Goal: Task Accomplishment & Management: Manage account settings

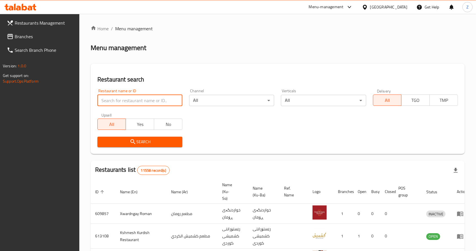
click at [122, 101] on input "search" at bounding box center [139, 100] width 85 height 11
click at [113, 97] on input "search" at bounding box center [139, 100] width 85 height 11
type input "u"
type input "عبيدة"
click button "Search" at bounding box center [139, 141] width 85 height 10
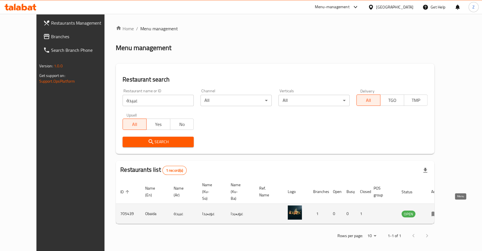
click at [438, 210] on icon "enhanced table" at bounding box center [434, 213] width 7 height 7
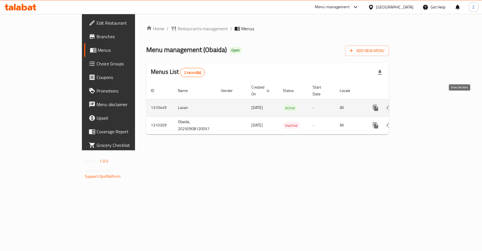
click at [420, 104] on icon "enhanced table" at bounding box center [416, 107] width 7 height 7
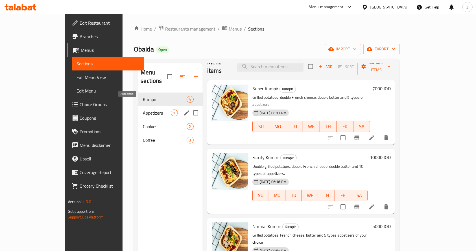
click at [143, 109] on span "Appetizers" at bounding box center [157, 112] width 28 height 7
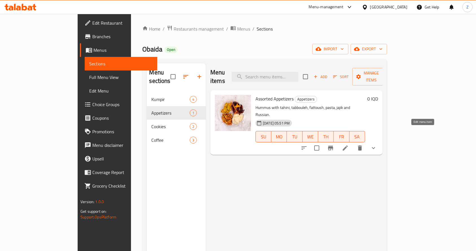
click at [349, 144] on icon at bounding box center [345, 147] width 7 height 7
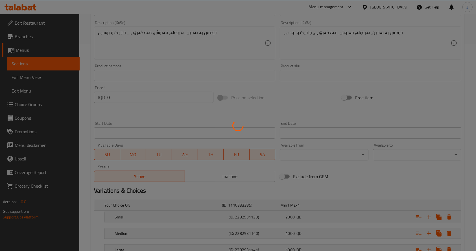
scroll to position [250, 0]
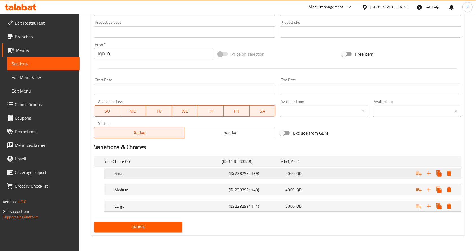
click at [227, 172] on div "Small" at bounding box center [171, 173] width 114 height 8
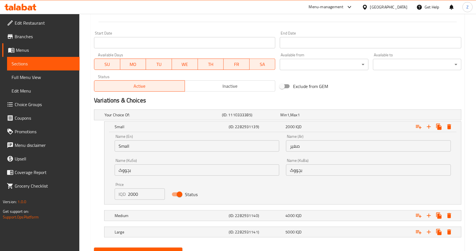
scroll to position [323, 0]
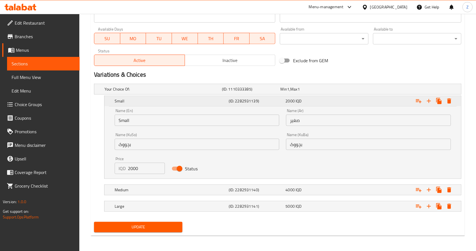
click at [210, 99] on h5 "Small" at bounding box center [171, 101] width 112 height 6
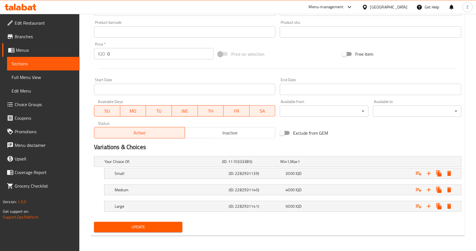
scroll to position [0, 0]
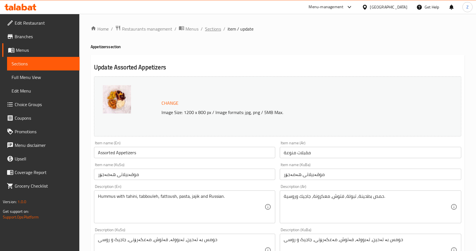
click at [205, 30] on span "Sections" at bounding box center [213, 28] width 16 height 7
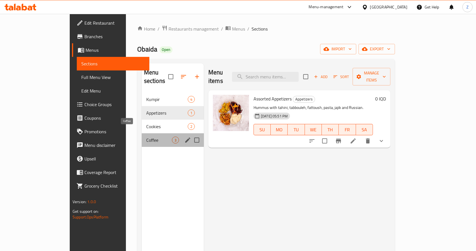
click at [146, 136] on span "Coffee" at bounding box center [159, 139] width 26 height 7
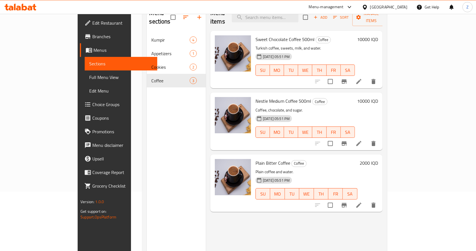
scroll to position [75, 0]
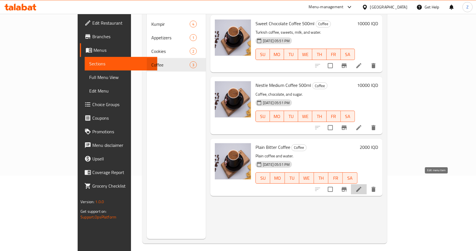
click at [362, 186] on icon at bounding box center [359, 189] width 7 height 7
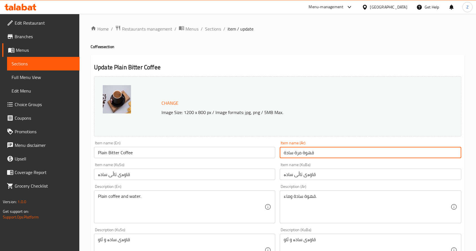
click at [299, 153] on input "قهوة مرة سادة" at bounding box center [370, 152] width 181 height 11
click at [285, 149] on input "قهوة سادة" at bounding box center [370, 152] width 181 height 11
click at [317, 155] on input "قهوة سادة" at bounding box center [370, 152] width 181 height 11
click at [317, 155] on input "قهوة سادة مرة بطل 500 مل" at bounding box center [370, 152] width 181 height 11
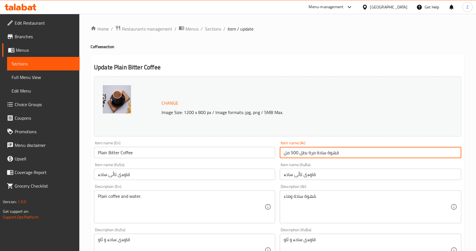
click at [317, 155] on input "قهوة سادة مرة بطل 500 مل" at bounding box center [370, 152] width 181 height 11
type input "قهوة سادة مرة بطل 500 مل"
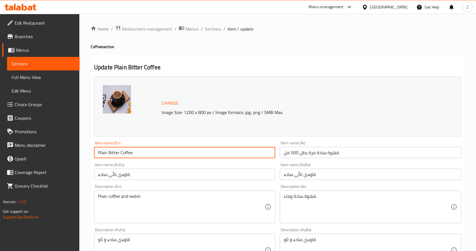
drag, startPoint x: 143, startPoint y: 152, endPoint x: 89, endPoint y: 149, distance: 54.3
click at [89, 149] on div "Home / Restaurants management / Menus / Sections / item / update Coffee section…" at bounding box center [277, 243] width 397 height 458
paste input "500ml bitter black c"
click at [111, 152] on input "500ml bitter black coffee" at bounding box center [184, 152] width 181 height 11
click at [121, 156] on input "500ml bitter black coffee" at bounding box center [184, 152] width 181 height 11
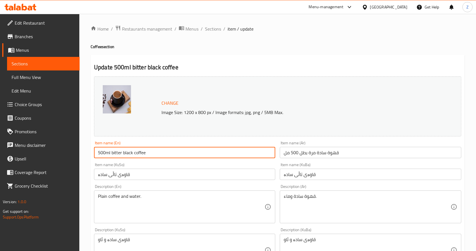
click at [112, 152] on input "500ml bitter black coffee" at bounding box center [184, 152] width 181 height 11
drag, startPoint x: 125, startPoint y: 153, endPoint x: 123, endPoint y: 153, distance: 2.9
click at [123, 153] on input "500ml Bitter black coffee" at bounding box center [184, 152] width 181 height 11
click at [134, 152] on input "500ml Bitter Black coffee" at bounding box center [184, 152] width 181 height 11
click at [165, 153] on input "500ml Bitter Black Coffee" at bounding box center [184, 152] width 181 height 11
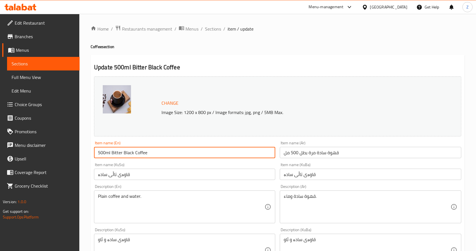
click at [106, 153] on input "500ml Bitter Black Coffee" at bounding box center [184, 152] width 181 height 11
type input "500 ml Bitter Black Coffee"
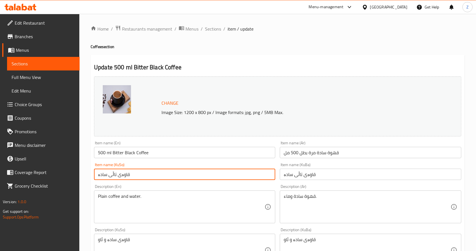
click at [156, 174] on input "قاوەی تاڵی سادە" at bounding box center [184, 173] width 181 height 11
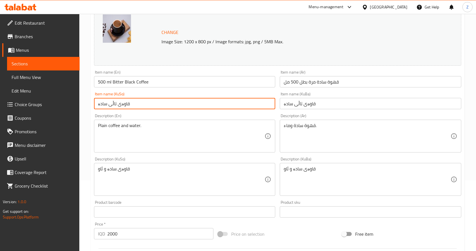
scroll to position [151, 0]
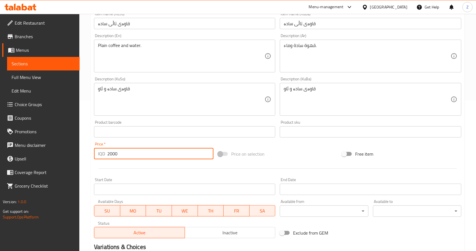
drag, startPoint x: 108, startPoint y: 153, endPoint x: 104, endPoint y: 152, distance: 3.8
click at [104, 152] on div "IQD 2000 Price *" at bounding box center [153, 153] width 119 height 11
click at [155, 155] on input "8000" at bounding box center [160, 153] width 106 height 11
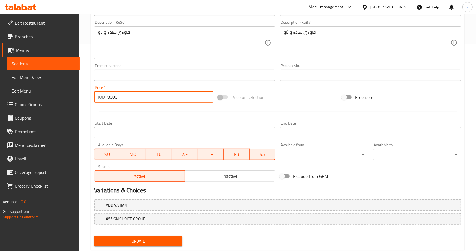
scroll to position [221, 0]
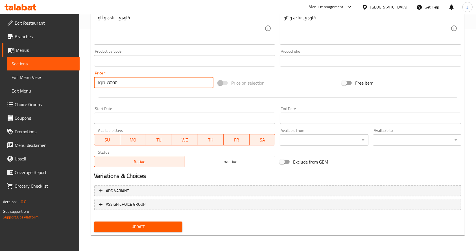
type input "8000"
click at [161, 231] on button "Update" at bounding box center [138, 226] width 88 height 10
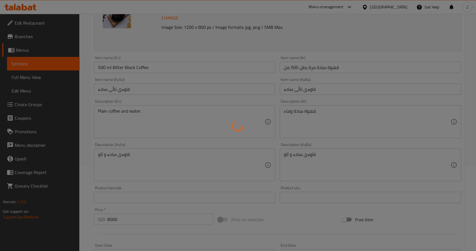
scroll to position [0, 0]
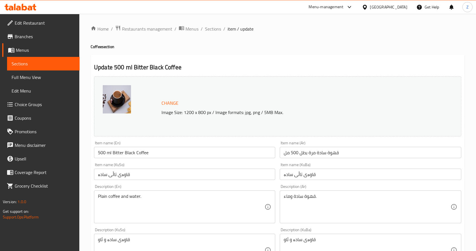
click at [206, 24] on div "Home / Restaurants management / Menus / Sections / item / update Coffee section…" at bounding box center [277, 243] width 397 height 458
click at [208, 28] on span "Sections" at bounding box center [213, 28] width 16 height 7
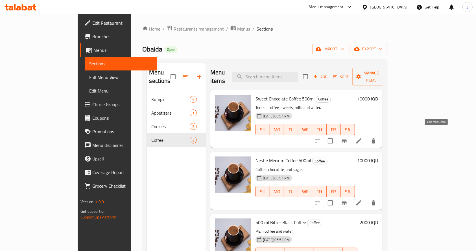
click at [361, 138] on icon at bounding box center [358, 140] width 5 height 5
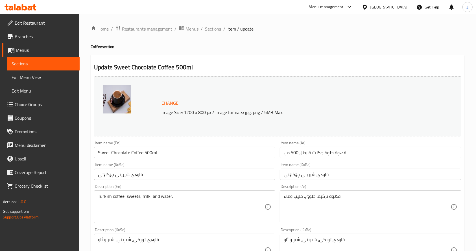
click at [209, 28] on span "Sections" at bounding box center [213, 28] width 16 height 7
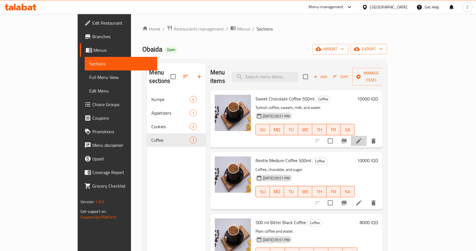
click at [367, 136] on li at bounding box center [359, 141] width 16 height 10
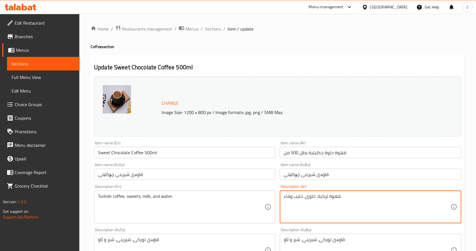
drag, startPoint x: 352, startPoint y: 199, endPoint x: 269, endPoint y: 194, distance: 83.8
paste textarea
type textarea "قهوة وماء."
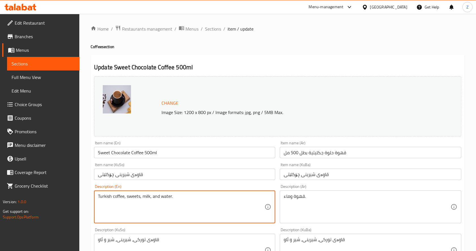
drag, startPoint x: 197, startPoint y: 197, endPoint x: 79, endPoint y: 198, distance: 117.5
paste textarea "Coffee"
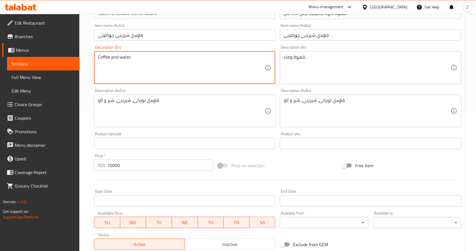
scroll to position [151, 0]
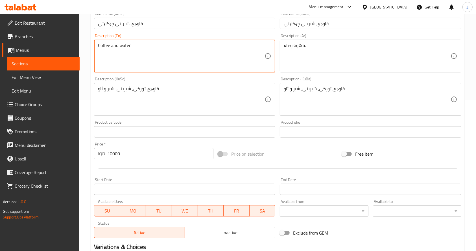
type textarea "Coffee and water."
click at [113, 152] on input "10000" at bounding box center [160, 153] width 106 height 11
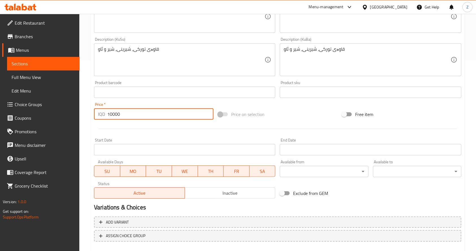
scroll to position [221, 0]
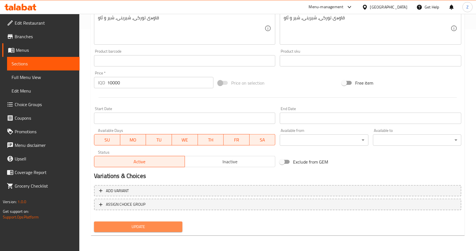
click at [155, 223] on button "Update" at bounding box center [138, 226] width 88 height 10
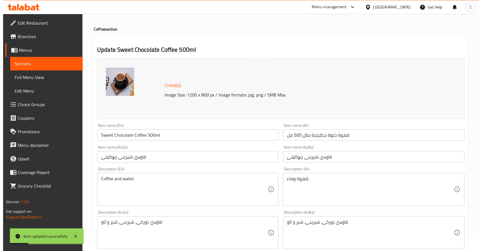
scroll to position [0, 0]
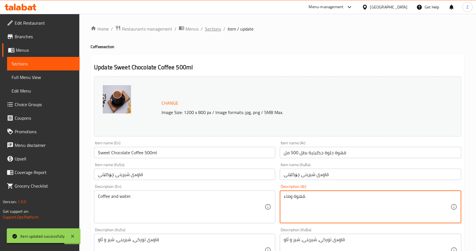
click at [209, 29] on span "Sections" at bounding box center [213, 28] width 16 height 7
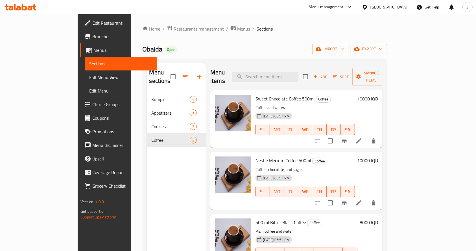
click at [361, 200] on icon at bounding box center [358, 202] width 5 height 5
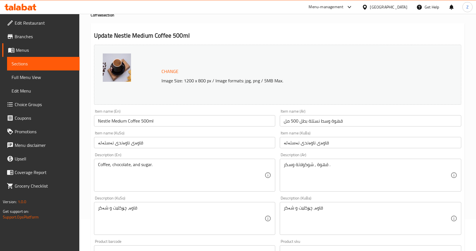
scroll to position [75, 0]
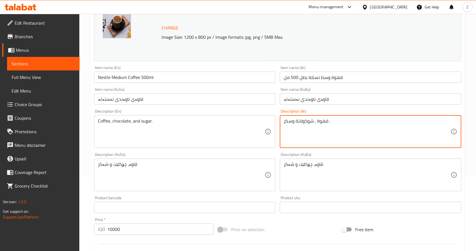
drag, startPoint x: 339, startPoint y: 121, endPoint x: 292, endPoint y: 121, distance: 46.9
paste textarea "Coffee and water"
type textarea "Coffee and water."
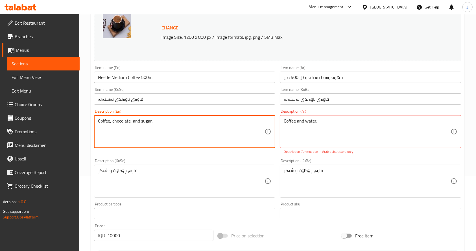
click at [212, 126] on textarea "Coffee, chocolate, and sugar." at bounding box center [181, 131] width 167 height 27
paste textarea "and wate"
type textarea "Coffee and water."
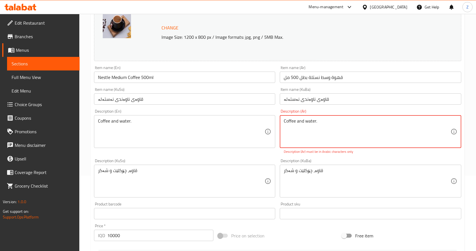
click at [326, 122] on textarea "Coffee and water." at bounding box center [367, 131] width 167 height 27
paste textarea "قهوة وماء"
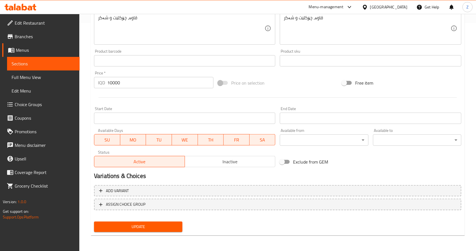
type textarea "قهوة وماء."
click at [132, 223] on span "Update" at bounding box center [138, 226] width 79 height 7
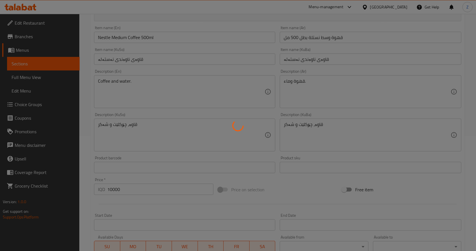
scroll to position [0, 0]
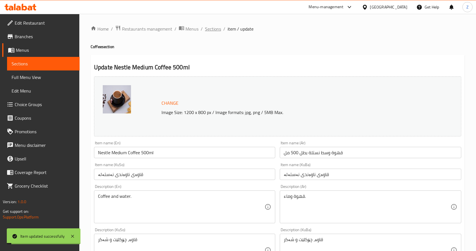
click at [213, 29] on span "Sections" at bounding box center [213, 28] width 16 height 7
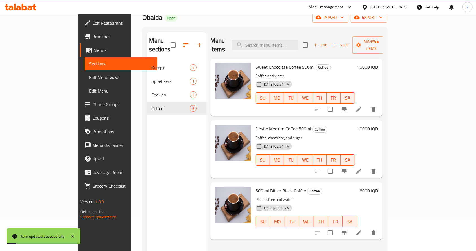
scroll to position [75, 0]
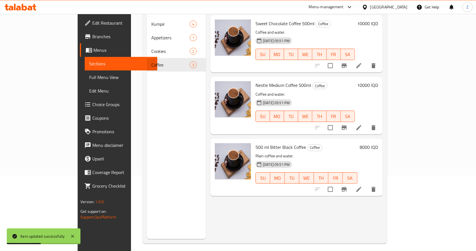
click at [266, 202] on div "Menu items Add Sort Manage items Sweet Chocolate Coffee 500ml Coffee Coffee and…" at bounding box center [294, 113] width 177 height 251
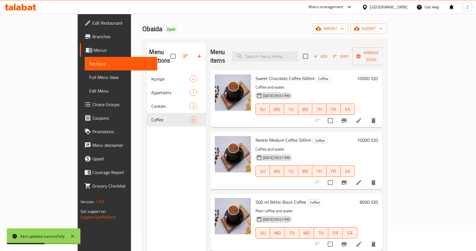
scroll to position [0, 0]
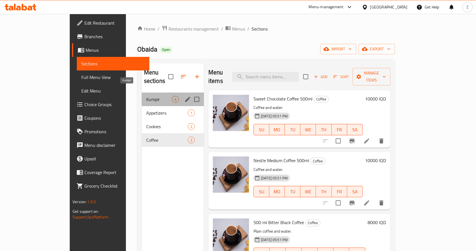
click at [146, 96] on span "Kumpir" at bounding box center [159, 99] width 26 height 7
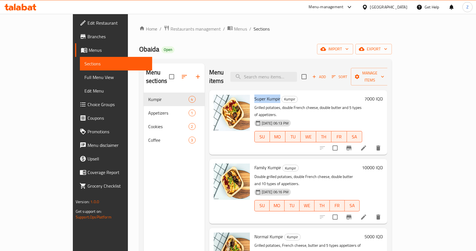
drag, startPoint x: 237, startPoint y: 88, endPoint x: 261, endPoint y: 90, distance: 24.0
click at [261, 94] on span "Super Kumpir" at bounding box center [267, 98] width 26 height 8
copy span "Super Kumpir"
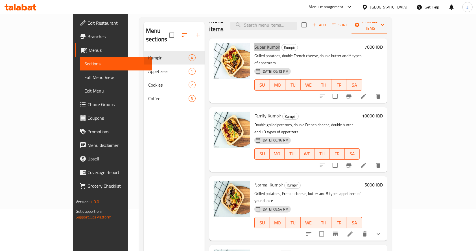
scroll to position [79, 0]
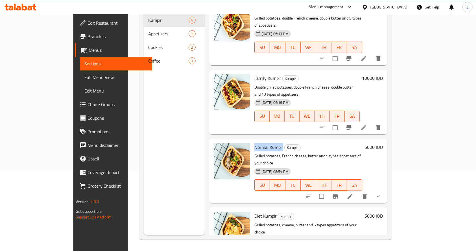
drag, startPoint x: 264, startPoint y: 124, endPoint x: 236, endPoint y: 124, distance: 28.5
click at [254, 143] on span "Normal Kumpir" at bounding box center [268, 147] width 29 height 8
copy span "Normal Kumpir"
drag, startPoint x: 258, startPoint y: 187, endPoint x: 236, endPoint y: 184, distance: 21.6
click at [254, 211] on span "Diet Kumpir" at bounding box center [265, 215] width 22 height 8
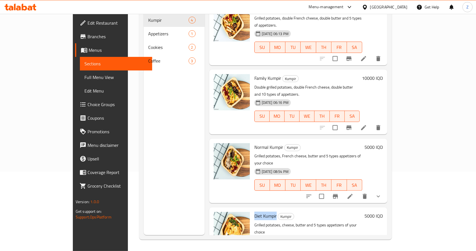
copy span "Diet Kumpir"
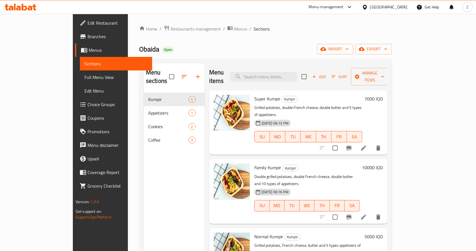
scroll to position [0, 0]
drag, startPoint x: 110, startPoint y: 50, endPoint x: 92, endPoint y: 51, distance: 17.5
click at [139, 51] on span "Obaida" at bounding box center [149, 49] width 20 height 13
copy span "Obaida"
click at [234, 32] on span "Menus" at bounding box center [240, 28] width 13 height 7
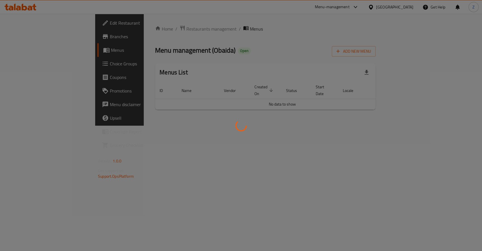
click at [226, 42] on div at bounding box center [241, 125] width 482 height 251
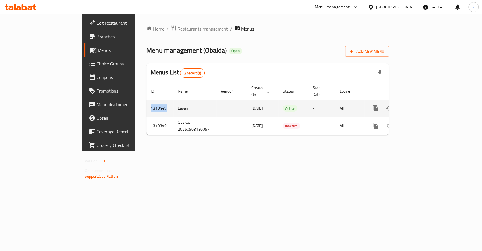
drag, startPoint x: 112, startPoint y: 101, endPoint x: 96, endPoint y: 103, distance: 15.6
click at [146, 103] on td "1310449" at bounding box center [159, 107] width 27 height 17
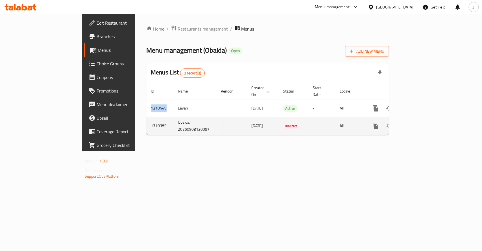
copy td "1310449"
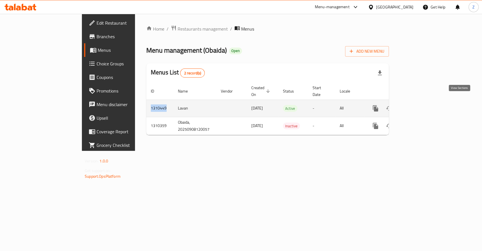
click at [420, 105] on icon "enhanced table" at bounding box center [416, 108] width 7 height 7
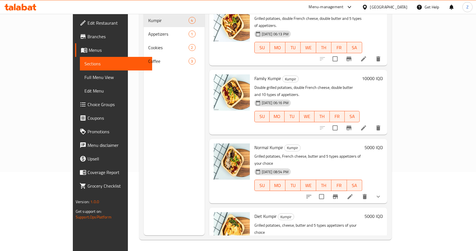
scroll to position [79, 0]
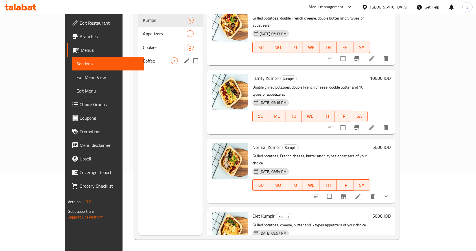
drag, startPoint x: 125, startPoint y: 48, endPoint x: 129, endPoint y: 51, distance: 5.3
click at [138, 54] on div "Coffee 3" at bounding box center [170, 61] width 64 height 14
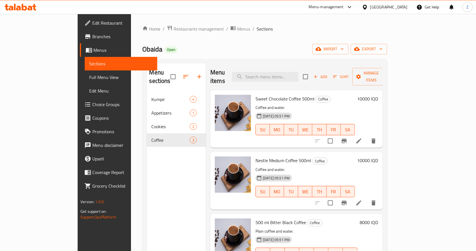
click at [362, 137] on icon at bounding box center [359, 140] width 7 height 7
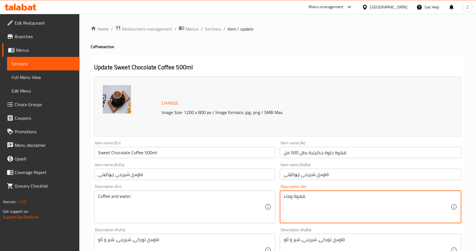
drag, startPoint x: 318, startPoint y: 195, endPoint x: 273, endPoint y: 199, distance: 45.6
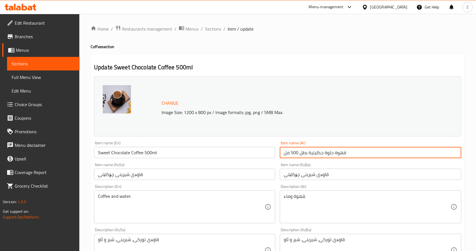
click at [315, 154] on input "قهوة حلوة جكليتية بطل 500 مل" at bounding box center [370, 152] width 181 height 11
drag, startPoint x: 325, startPoint y: 150, endPoint x: 269, endPoint y: 153, distance: 56.3
click at [269, 153] on div "Change Image Size: 1200 x 800 px / Image formats: jpg, png / 5MB Max. Item name…" at bounding box center [278, 232] width 372 height 317
click at [293, 153] on input "قهوة حلوة جكليتية بطل 500 مل" at bounding box center [370, 152] width 181 height 11
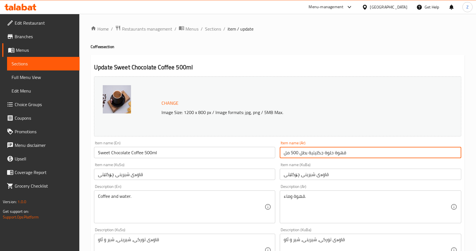
drag, startPoint x: 325, startPoint y: 150, endPoint x: 267, endPoint y: 152, distance: 57.6
click at [267, 152] on div "Change Image Size: 1200 x 800 px / Image formats: jpg, png / 5MB Max. Item name…" at bounding box center [278, 232] width 372 height 317
click at [333, 151] on input "جكليتية بطل 500 مل" at bounding box center [370, 152] width 181 height 11
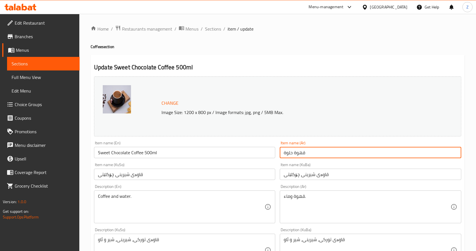
type input "قهوة حلوة"
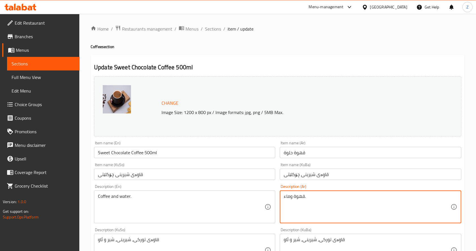
click at [315, 202] on textarea "قهوة وماء." at bounding box center [367, 206] width 167 height 27
click at [294, 195] on textarea "قهوة, جكليت" at bounding box center [367, 206] width 167 height 27
click at [283, 196] on div "قهوة, جوكليت Description (Ar)" at bounding box center [370, 206] width 181 height 33
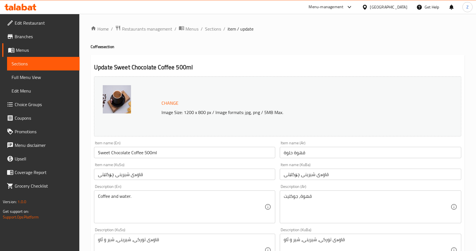
click at [324, 193] on div "قهوة, جوكليت Description (Ar)" at bounding box center [370, 206] width 181 height 33
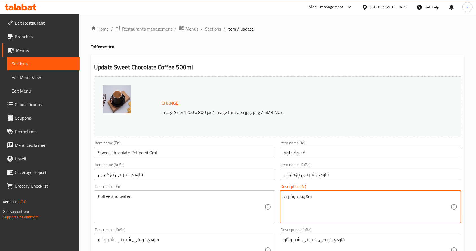
click at [324, 202] on textarea "قهوة, جوكليت" at bounding box center [367, 206] width 167 height 27
click at [324, 197] on textarea "قهوة, جوكليت, عسل ومكسرات." at bounding box center [367, 206] width 167 height 27
type textarea "قهوة, جوكليت, عسل ومكسرات."
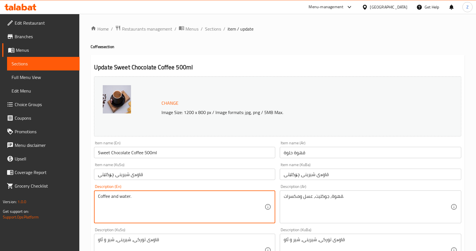
click at [165, 198] on textarea "Coffee and water." at bounding box center [181, 206] width 167 height 27
paste textarea ", chocolate, honey and nuts"
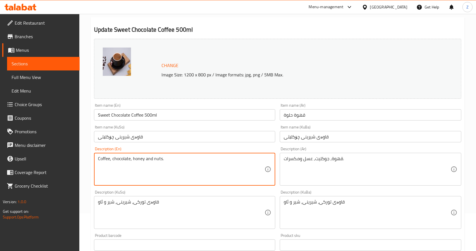
click at [119, 159] on textarea "Coffee, chocolate, honey and nuts." at bounding box center [181, 169] width 167 height 27
click at [176, 181] on textarea "Coffee, chocolate, honey and nuts." at bounding box center [181, 169] width 167 height 27
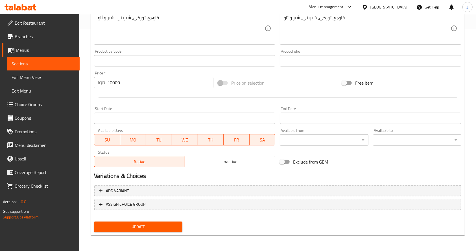
type textarea "Coffee, chocolate, honey and nuts."
click at [145, 228] on span "Update" at bounding box center [138, 226] width 79 height 7
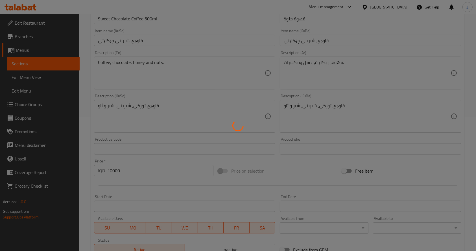
scroll to position [0, 0]
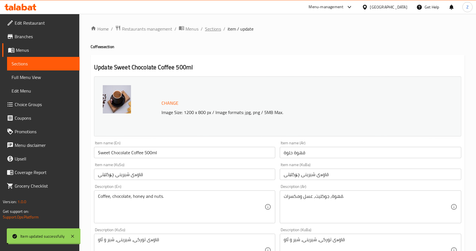
click at [217, 28] on span "Sections" at bounding box center [213, 28] width 16 height 7
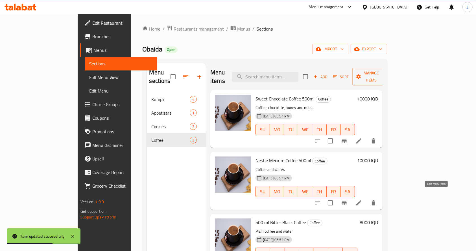
click at [362, 199] on icon at bounding box center [359, 202] width 7 height 7
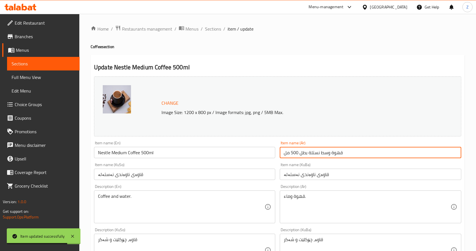
drag, startPoint x: 322, startPoint y: 151, endPoint x: 233, endPoint y: 154, distance: 88.4
click at [232, 154] on div "Change Image Size: 1200 x 800 px / Image formats: jpg, png / 5MB Max. Item name…" at bounding box center [278, 232] width 372 height 317
drag, startPoint x: 305, startPoint y: 154, endPoint x: 315, endPoint y: 155, distance: 10.2
click at [305, 154] on input "قهوة وسط نستلة بطل 500 مل" at bounding box center [370, 152] width 181 height 11
drag, startPoint x: 321, startPoint y: 155, endPoint x: 285, endPoint y: 153, distance: 36.5
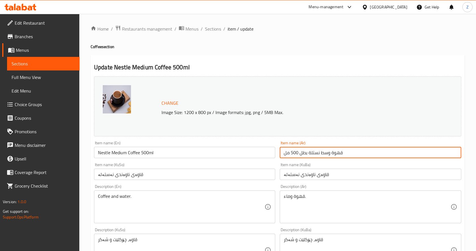
click at [285, 153] on input "قهوة وسط نستلة بطل 500 مل" at bounding box center [370, 152] width 181 height 11
type input "قهوة وسط"
click at [135, 155] on input "Nestle Medium Coffee 500ml" at bounding box center [184, 152] width 181 height 11
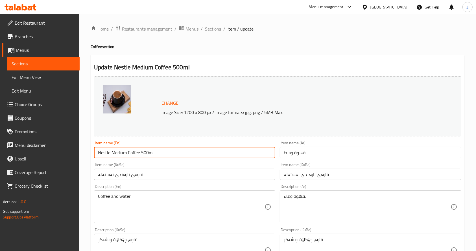
drag, startPoint x: 141, startPoint y: 152, endPoint x: 202, endPoint y: 153, distance: 61.0
click at [202, 152] on input "Nestle Medium Coffee 500ml" at bounding box center [184, 152] width 181 height 11
drag, startPoint x: 112, startPoint y: 151, endPoint x: 79, endPoint y: 154, distance: 33.4
click at [79, 154] on div "Edit Restaurant Branches Menus Sections Full Menu View Edit Menu Choice Groups …" at bounding box center [238, 243] width 476 height 458
type input "Medium Coffee"
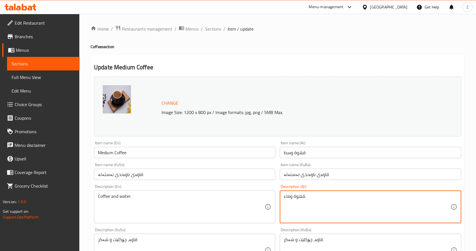
click at [324, 201] on textarea "قهوة وماء." at bounding box center [367, 206] width 167 height 27
paste textarea ", جوكليت, عسل ومكسرات"
type textarea "قهوة, جوكليت, عسل ومكسرات."
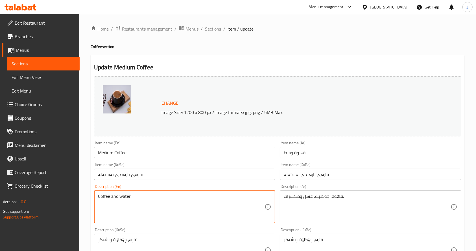
click at [138, 204] on textarea "Coffee and water." at bounding box center [181, 206] width 167 height 27
paste textarea ", chocolate, honey and nuts"
type textarea "Coffee, chocolate, honey and nuts."
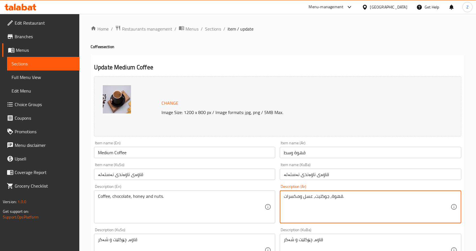
click at [324, 199] on textarea "قهوة, جوكليت, عسل ومكسرات." at bounding box center [367, 206] width 167 height 27
type textarea "قهوة بالنستلة, عسل ومكسرات."
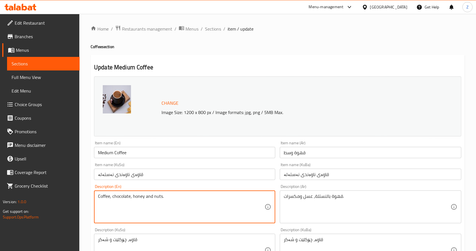
click at [117, 197] on textarea "Coffee, chocolate, honey and nuts." at bounding box center [181, 206] width 167 height 27
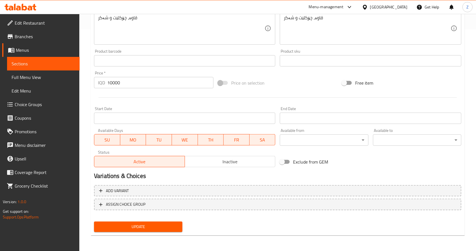
type textarea "Coffee, honey and nuts."
click at [143, 227] on span "Update" at bounding box center [138, 226] width 79 height 7
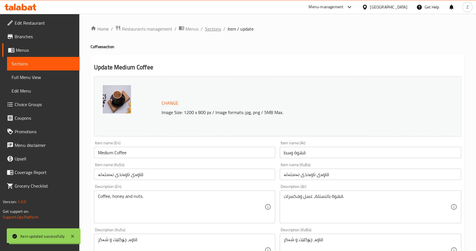
click at [219, 29] on span "Sections" at bounding box center [213, 28] width 16 height 7
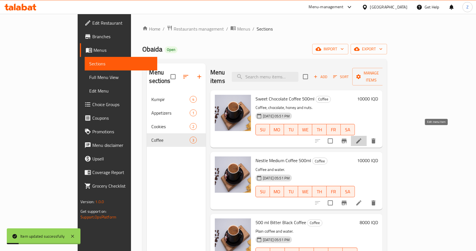
click at [362, 137] on icon at bounding box center [359, 140] width 7 height 7
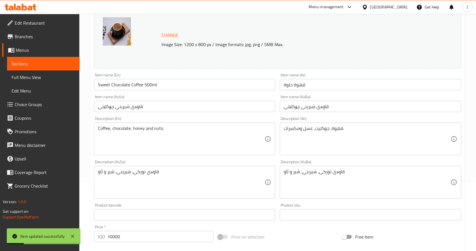
scroll to position [75, 0]
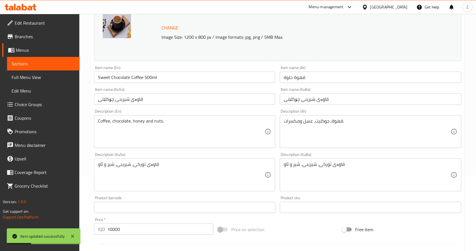
click at [119, 77] on input "Sweet Chocolate Coffee 500ml" at bounding box center [184, 76] width 181 height 11
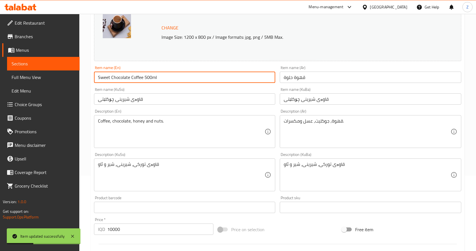
click at [119, 77] on input "Sweet Chocolate Coffee 500ml" at bounding box center [184, 76] width 181 height 11
click at [149, 74] on input "Sweet Chocolate Coffee 500ml" at bounding box center [184, 76] width 181 height 11
drag, startPoint x: 130, startPoint y: 77, endPoint x: 111, endPoint y: 76, distance: 19.2
click at [111, 76] on input "Sweet Chocolate Coffee 500ml" at bounding box center [184, 76] width 181 height 11
drag, startPoint x: 124, startPoint y: 77, endPoint x: 179, endPoint y: 75, distance: 55.1
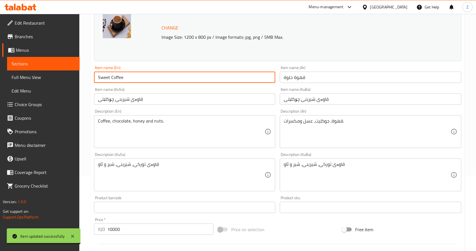
click at [179, 75] on input "Sweet Coffee" at bounding box center [184, 76] width 181 height 11
type input "Sweet Coffee"
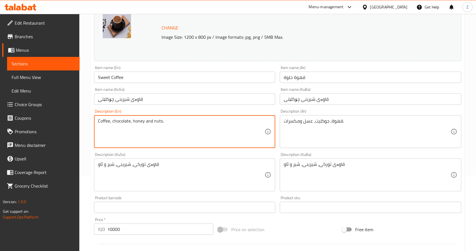
click at [121, 122] on textarea "Coffee, chocolate, honey and nuts." at bounding box center [181, 131] width 167 height 27
type textarea "Coffee, honey and nuts."
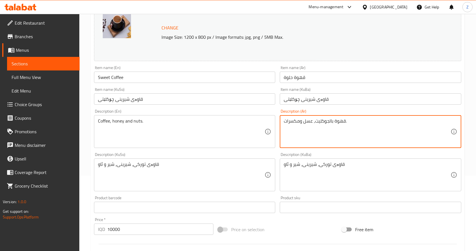
type textarea "قهوة بالجوكليت, عسل ومكسرات."
click at [328, 155] on div "Description (KuBa) قاوەی تورکی، شیرینی، شیر و ئاو Description (KuBa)" at bounding box center [370, 171] width 181 height 39
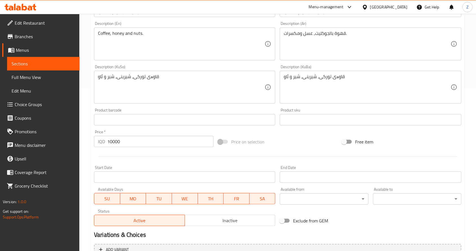
scroll to position [221, 0]
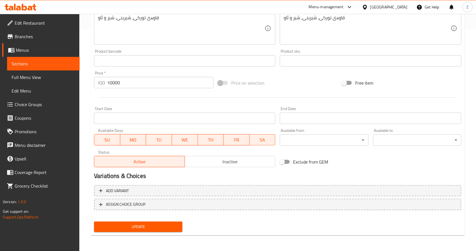
click at [154, 226] on span "Update" at bounding box center [138, 226] width 79 height 7
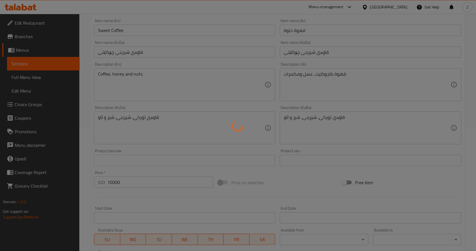
scroll to position [0, 0]
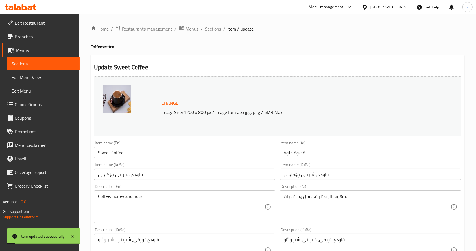
click at [208, 26] on span "Sections" at bounding box center [213, 28] width 16 height 7
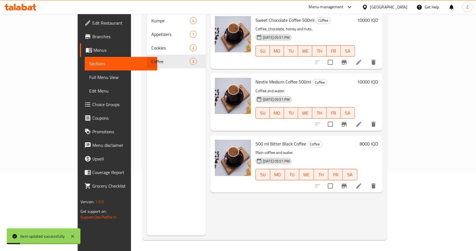
scroll to position [79, 0]
click at [367, 180] on li at bounding box center [359, 185] width 16 height 10
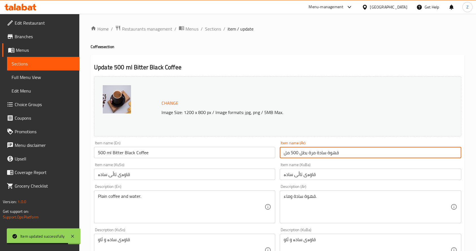
drag, startPoint x: 309, startPoint y: 152, endPoint x: 286, endPoint y: 154, distance: 22.9
click at [286, 154] on input "قهوة سادة مرة بطل 500 مل" at bounding box center [370, 152] width 181 height 11
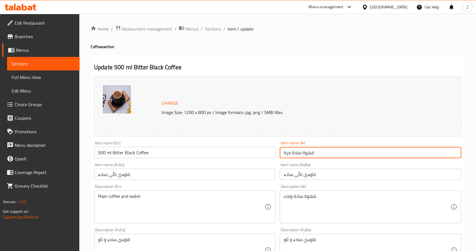
type input "قهوة سادة مرة"
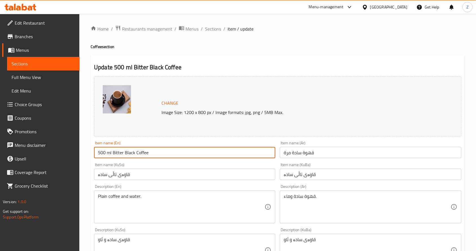
drag, startPoint x: 113, startPoint y: 153, endPoint x: 86, endPoint y: 153, distance: 26.3
click at [86, 153] on div "Home / Restaurants management / Menus / Sections / item / update Coffee section…" at bounding box center [277, 243] width 397 height 458
type input "Bitter Black Coffee"
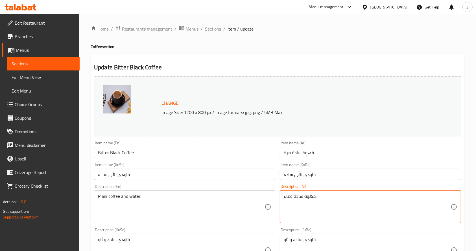
click at [303, 197] on textarea "قهوة سادة وماء." at bounding box center [367, 206] width 167 height 27
click at [303, 197] on textarea "[PERSON_NAME] مع [PERSON_NAME]." at bounding box center [367, 206] width 167 height 27
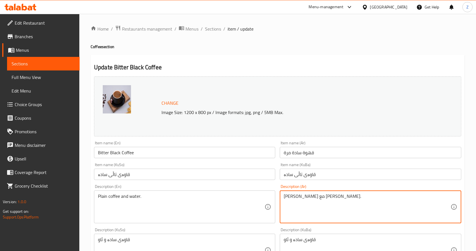
click at [303, 197] on textarea "[PERSON_NAME] مع [PERSON_NAME]." at bounding box center [367, 206] width 167 height 27
type textarea "[PERSON_NAME] مع [PERSON_NAME]."
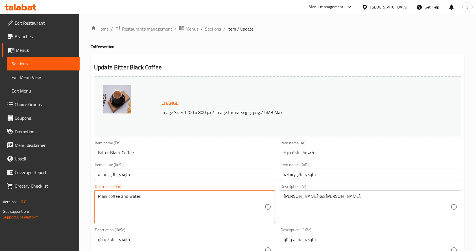
click at [146, 197] on textarea "Plain coffee and water." at bounding box center [181, 206] width 167 height 27
paste textarea "[PERSON_NAME] with cardamom"
drag, startPoint x: 116, startPoint y: 196, endPoint x: 66, endPoint y: 196, distance: 50.8
click at [66, 196] on div "Edit Restaurant Branches Menus Sections Full Menu View Edit Menu Choice Groups …" at bounding box center [238, 243] width 476 height 458
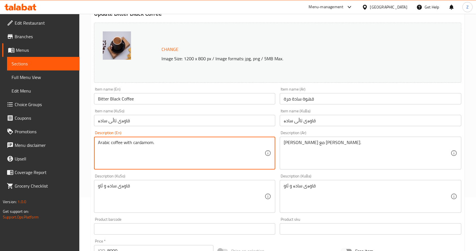
scroll to position [38, 0]
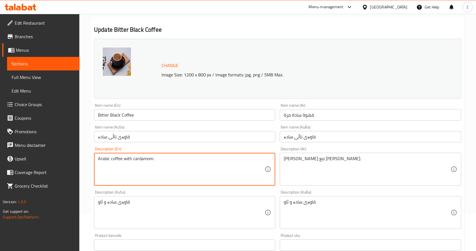
click at [188, 167] on textarea "Arabic coffee with cardamom." at bounding box center [181, 169] width 167 height 27
type textarea "Arabic coffee with cardamom."
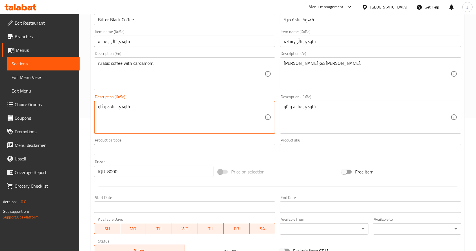
scroll to position [221, 0]
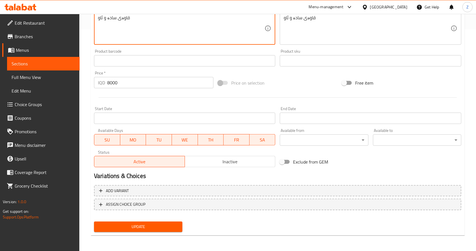
click at [148, 224] on span "Update" at bounding box center [138, 226] width 79 height 7
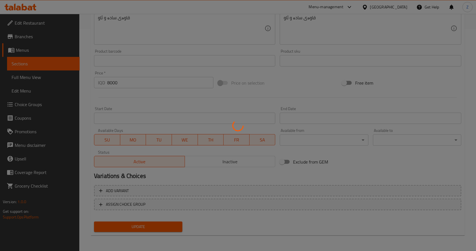
scroll to position [0, 0]
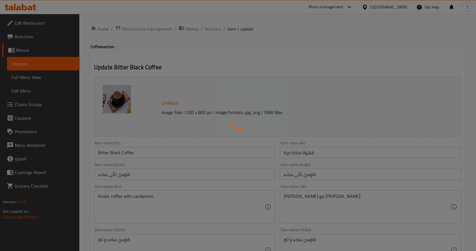
click at [216, 28] on div at bounding box center [238, 125] width 476 height 251
click at [212, 29] on div at bounding box center [238, 125] width 476 height 251
click at [213, 29] on div at bounding box center [238, 125] width 476 height 251
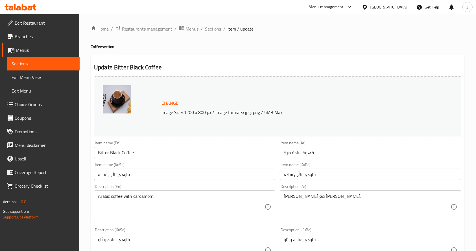
click at [215, 26] on span "Sections" at bounding box center [213, 28] width 16 height 7
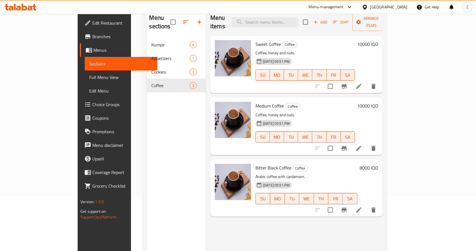
scroll to position [38, 0]
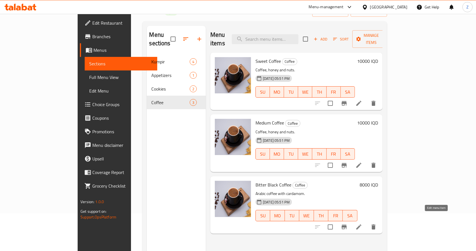
click at [362, 223] on icon at bounding box center [359, 226] width 7 height 7
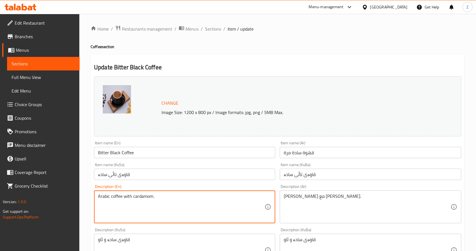
click at [119, 196] on textarea "Arabic coffee with cardamom." at bounding box center [181, 206] width 167 height 27
paste textarea "beans"
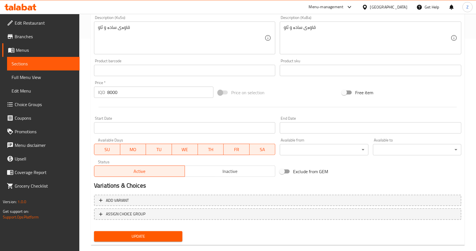
scroll to position [221, 0]
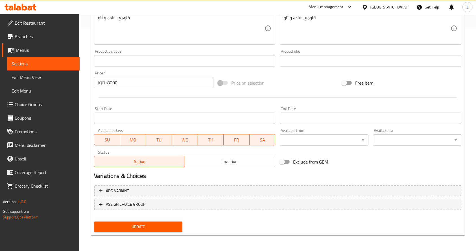
type textarea "Arabic coffee beans with cardamom."
click at [135, 232] on div "Update" at bounding box center [138, 226] width 93 height 15
drag, startPoint x: 138, startPoint y: 228, endPoint x: 139, endPoint y: 223, distance: 5.1
click at [138, 228] on span "Update" at bounding box center [138, 226] width 79 height 7
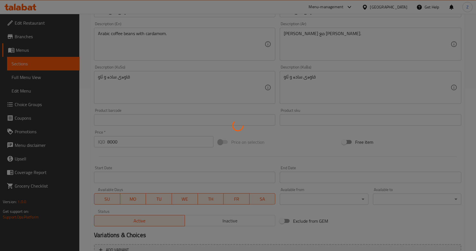
scroll to position [0, 0]
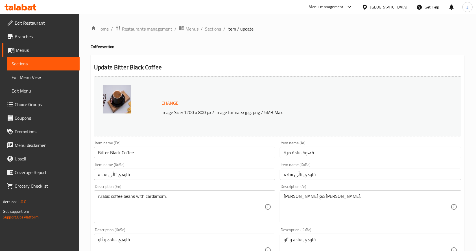
click at [208, 29] on span "Sections" at bounding box center [213, 28] width 16 height 7
